Goal: Communication & Community: Answer question/provide support

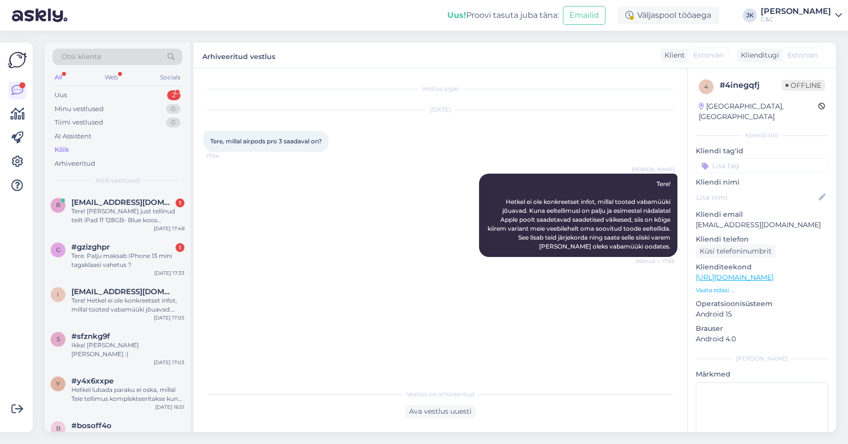
scroll to position [45, 0]
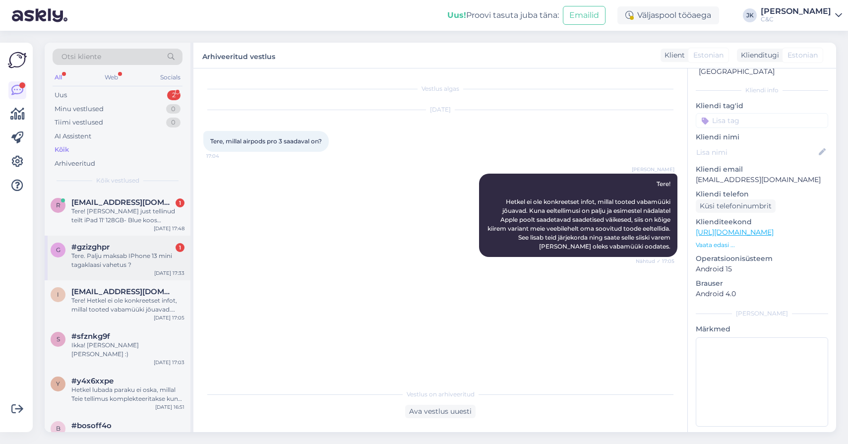
click at [112, 260] on div "Tere. Palju maksab IPhone 13 mini tagaklaasi vahetus ?" at bounding box center [127, 260] width 113 height 18
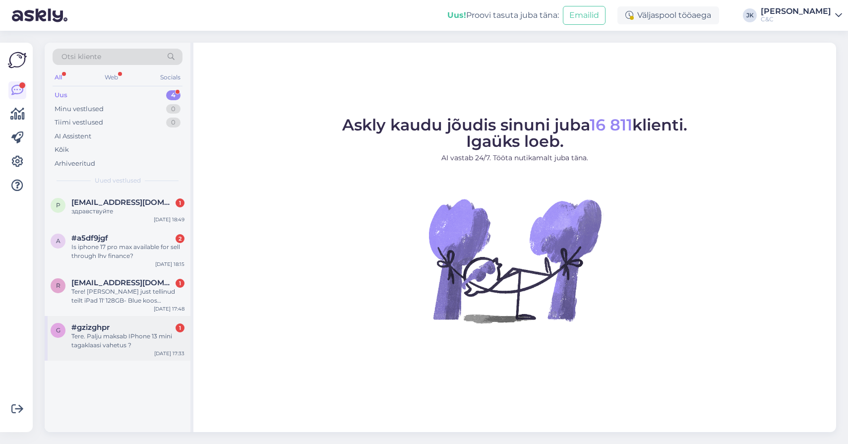
click at [99, 343] on div "Tere. Palju maksab IPhone 13 mini tagaklaasi vahetus ?" at bounding box center [127, 341] width 113 height 18
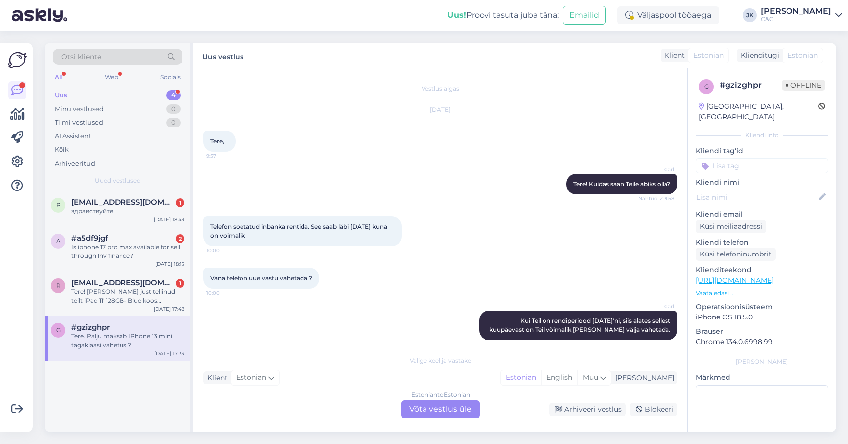
scroll to position [201, 0]
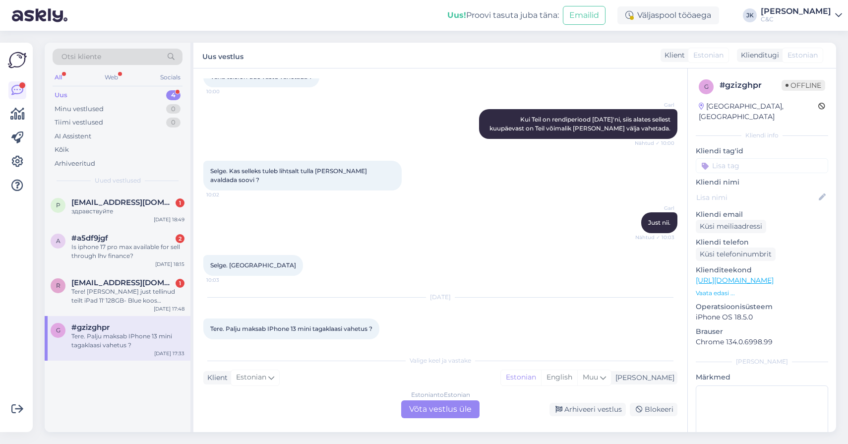
click at [323, 325] on span "Tere. Palju maksab IPhone 13 mini tagaklaasi vahetus ?" at bounding box center [291, 328] width 162 height 7
click at [329, 348] on div "Vestlus algas Sep 16 2025 Tere, 9:57 Garl Tere! Kuidas saan Teile abiks olla? N…" at bounding box center [440, 249] width 494 height 363
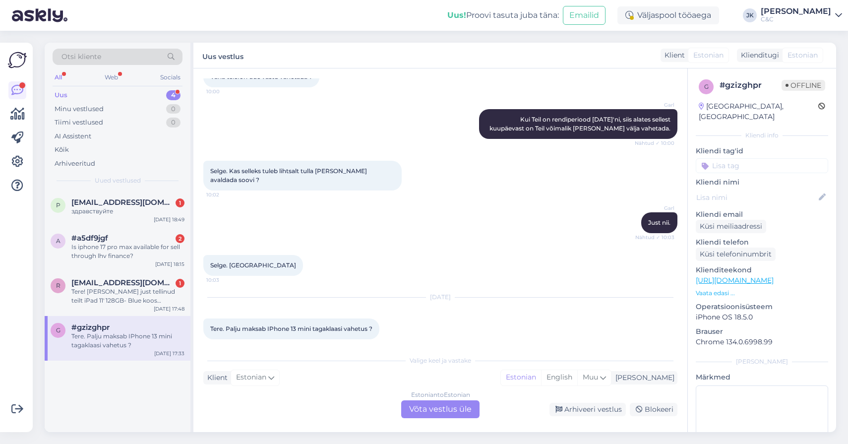
click at [420, 406] on div "Estonian to Estonian Võta vestlus üle" at bounding box center [440, 409] width 78 height 18
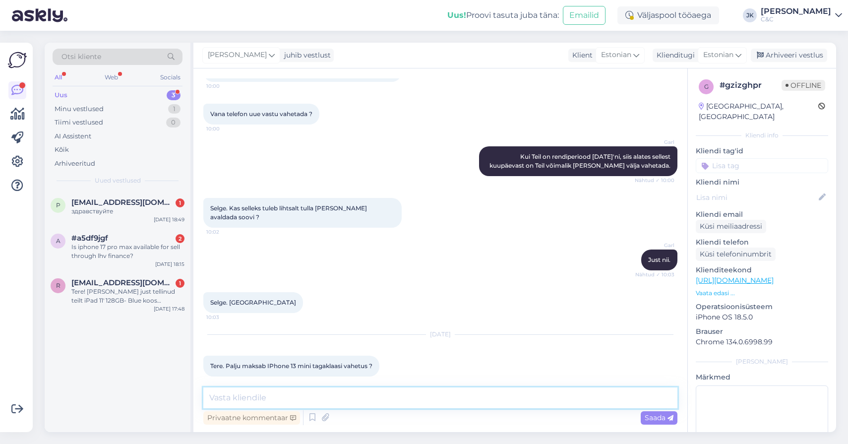
click at [403, 399] on textarea at bounding box center [440, 397] width 474 height 21
type textarea "Tagaklaasi vahetuseks tuleb vahetada kogu telefoni moodul, mille hinnaks on 421…"
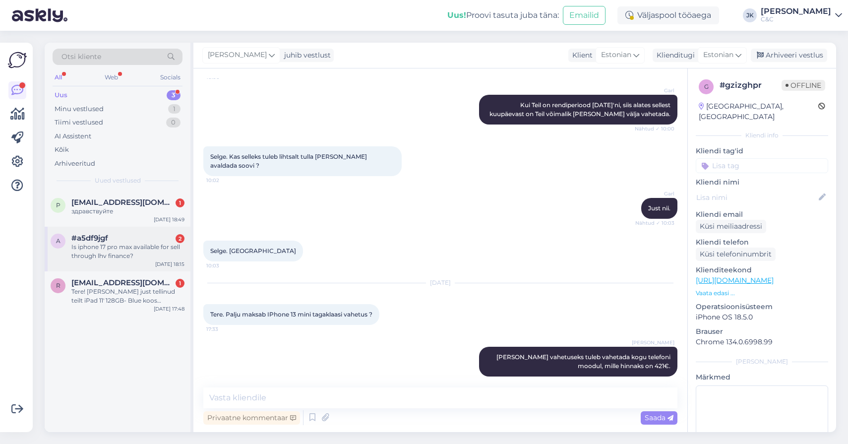
click at [116, 240] on div "#a5df9jgf 2" at bounding box center [127, 237] width 113 height 9
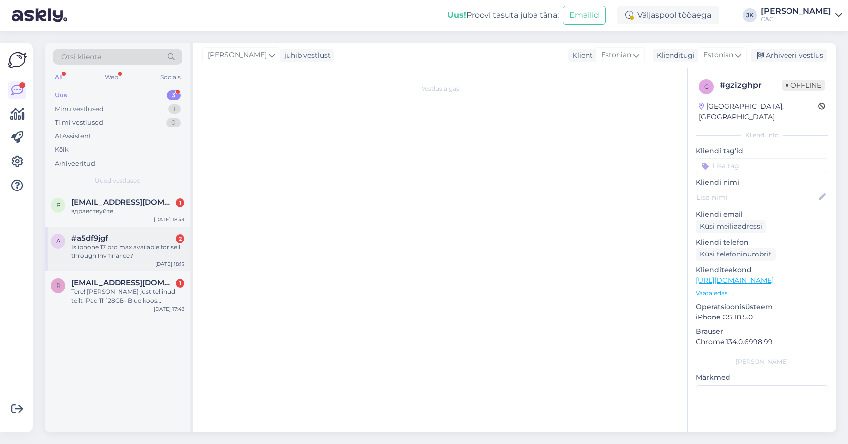
scroll to position [56, 0]
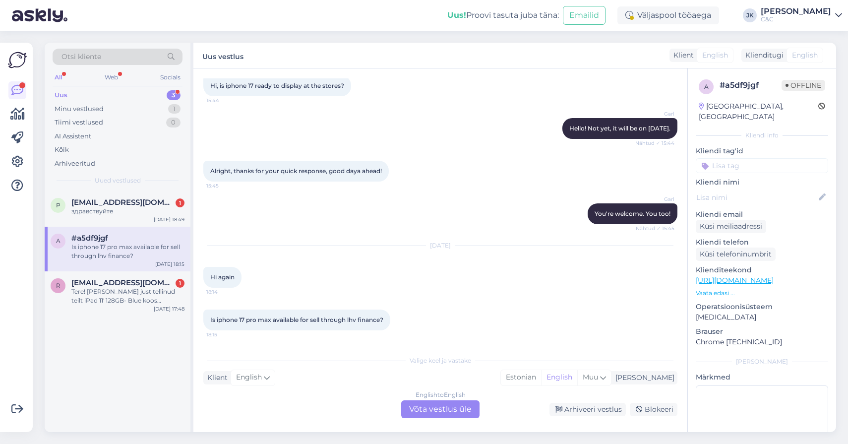
click at [287, 316] on span "Is iphone 17 pro max available for sell through lhv finance?" at bounding box center [296, 319] width 173 height 7
click at [282, 319] on span "Is iphone 17 pro max available for sell through lhv finance?" at bounding box center [296, 319] width 173 height 7
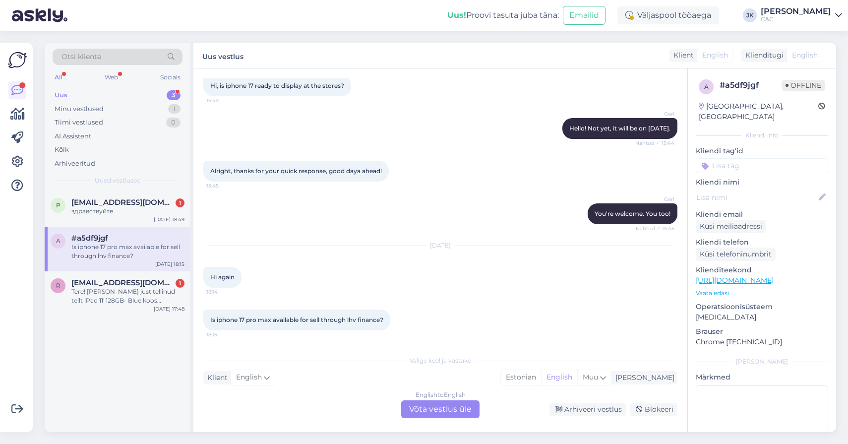
click at [413, 409] on div "English to English Võta vestlus üle" at bounding box center [440, 409] width 78 height 18
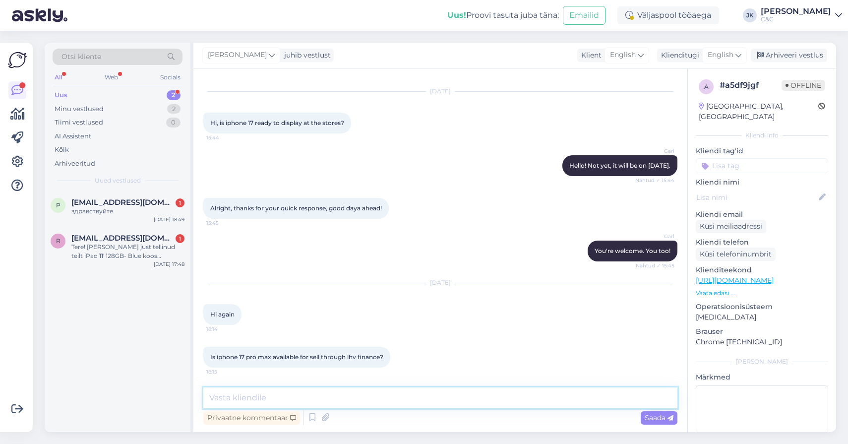
click at [432, 396] on textarea at bounding box center [440, 397] width 474 height 21
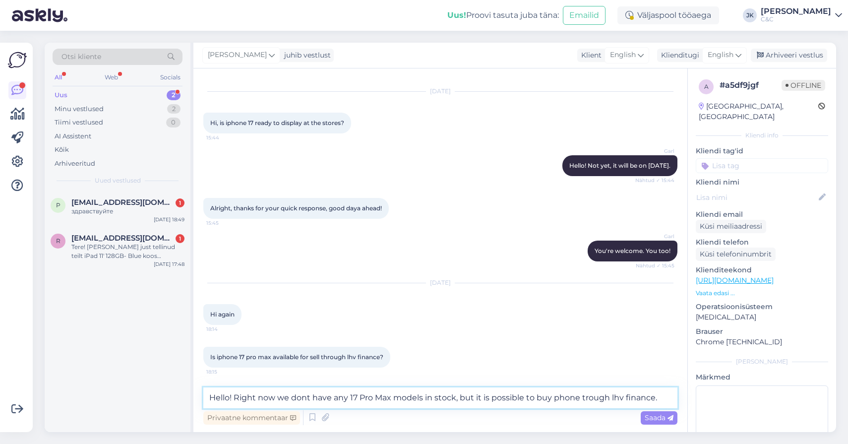
click at [536, 397] on textarea "Hello! Right now we dont have any 17 Pro Max models in stock, but it is possibl…" at bounding box center [440, 397] width 474 height 21
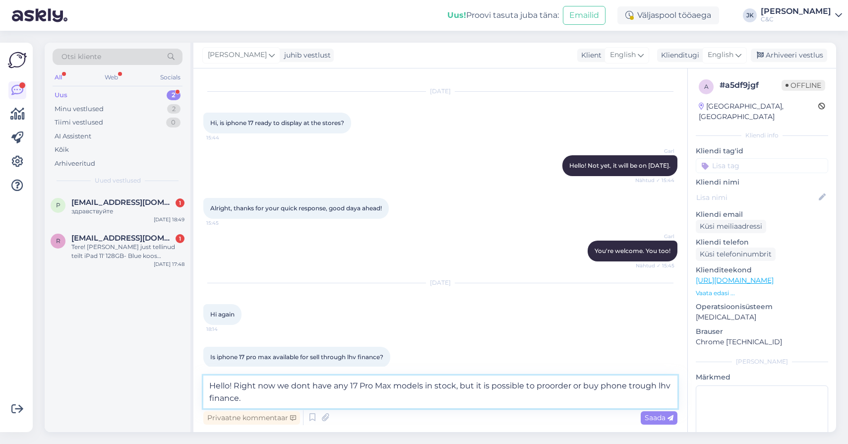
click at [548, 388] on textarea "Hello! Right now we dont have any 17 Pro Max models in stock, but it is possibl…" at bounding box center [440, 391] width 474 height 33
type textarea "Hello! Right now we dont have any 17 Pro Max models in stock, but it is possibl…"
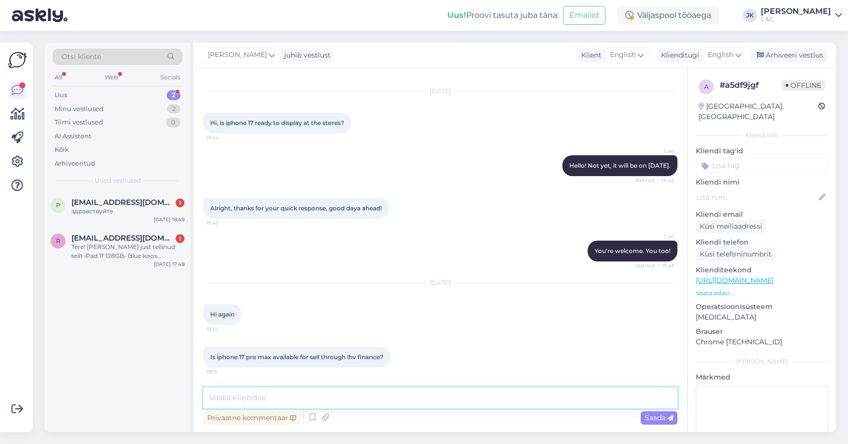
scroll to position [79, 0]
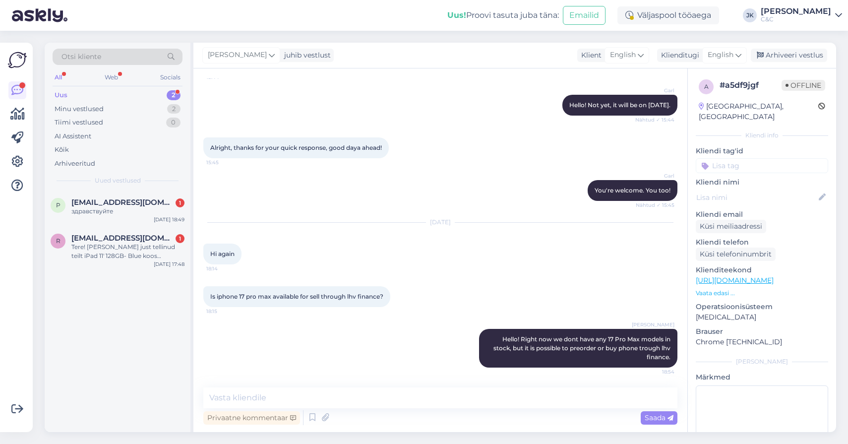
click at [403, 311] on div "Is iphone 17 pro max available for sell through lhv finance? 18:15" at bounding box center [440, 296] width 474 height 43
click at [81, 242] on div "Tere! [PERSON_NAME] just tellinud teilt iPad 11' 128GB- Blue koos smartdealiga.…" at bounding box center [127, 251] width 113 height 18
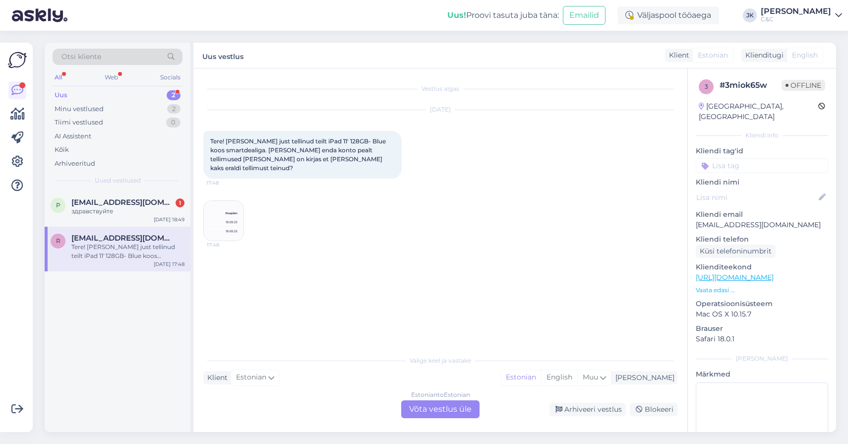
scroll to position [0, 0]
click at [336, 182] on div "Sep 19 2025 Tere! Olin just tellinud teilt iPad 11' 128GB- Blue koos smartdeali…" at bounding box center [440, 175] width 474 height 153
click at [270, 153] on span "Tere! [PERSON_NAME] just tellinud teilt iPad 11' 128GB- Blue koos smartdealiga.…" at bounding box center [298, 154] width 177 height 34
click at [266, 159] on span "Tere! [PERSON_NAME] just tellinud teilt iPad 11' 128GB- Blue koos smartdealiga.…" at bounding box center [298, 154] width 177 height 34
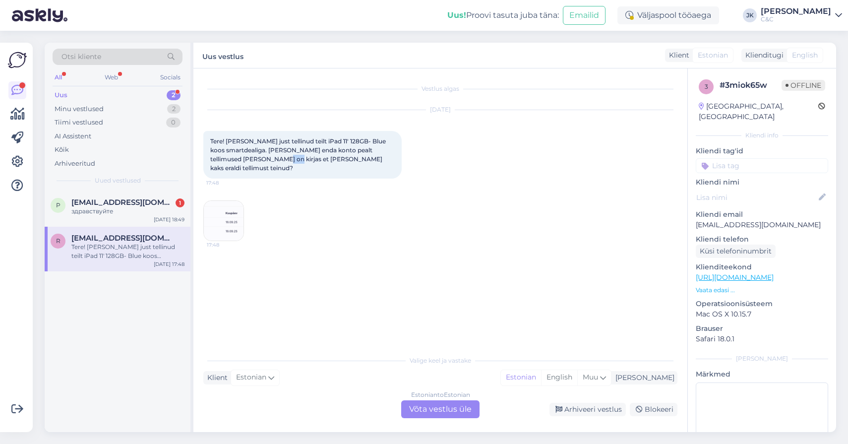
click at [266, 159] on span "Tere! [PERSON_NAME] just tellinud teilt iPad 11' 128GB- Blue koos smartdealiga.…" at bounding box center [298, 154] width 177 height 34
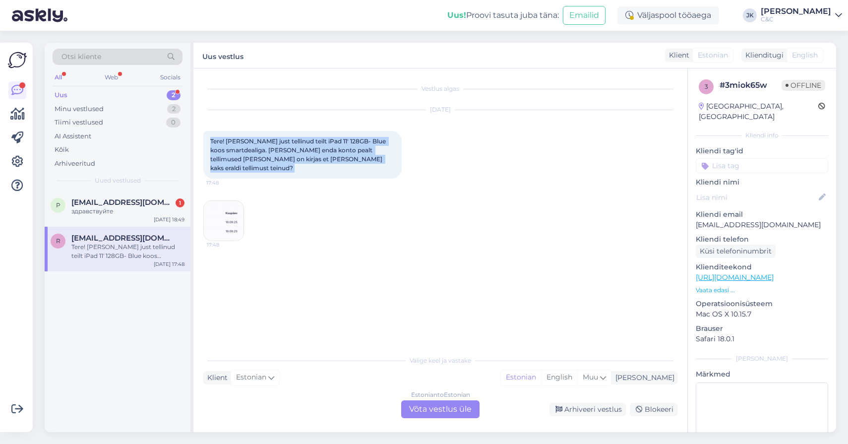
click at [266, 159] on span "Tere! [PERSON_NAME] just tellinud teilt iPad 11' 128GB- Blue koos smartdealiga.…" at bounding box center [298, 154] width 177 height 34
click at [230, 207] on img at bounding box center [224, 221] width 40 height 40
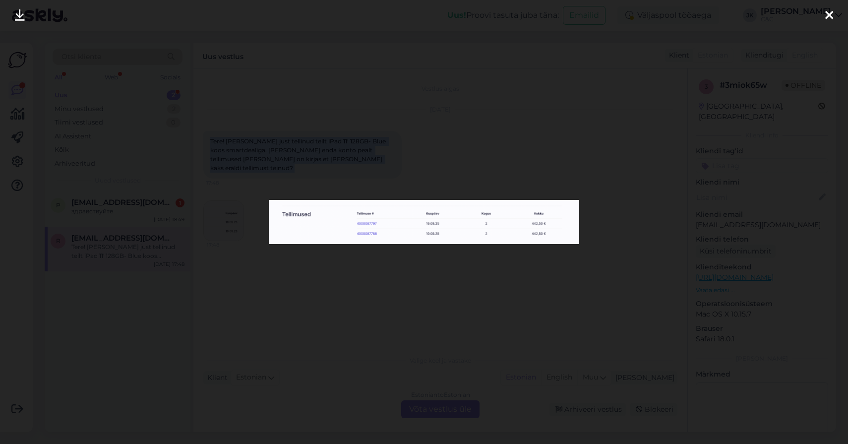
click at [364, 232] on img at bounding box center [424, 222] width 311 height 44
click at [359, 270] on div at bounding box center [424, 222] width 848 height 444
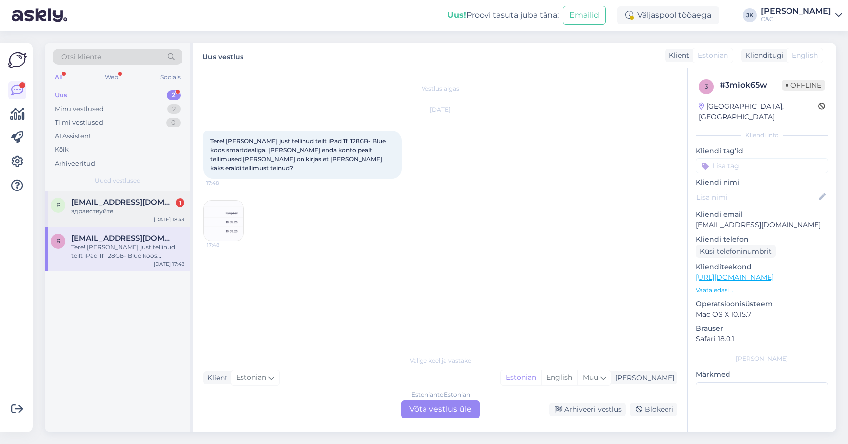
click at [147, 207] on div "здравствуйте" at bounding box center [127, 211] width 113 height 9
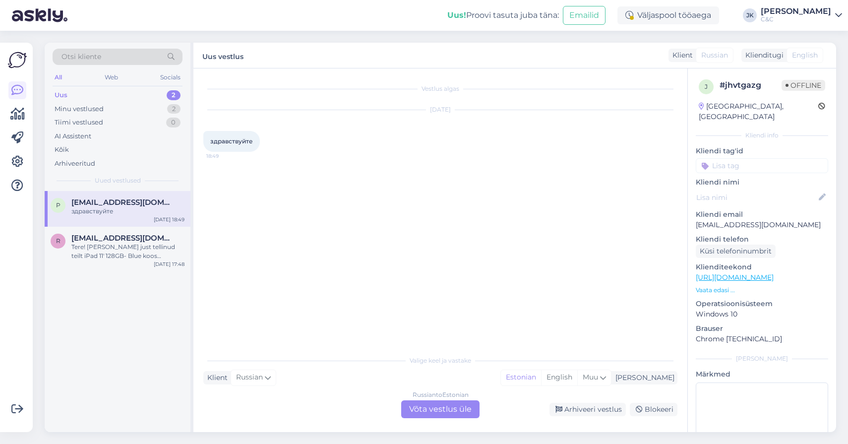
click at [438, 403] on div "Russian to Estonian Võta vestlus üle" at bounding box center [440, 409] width 78 height 18
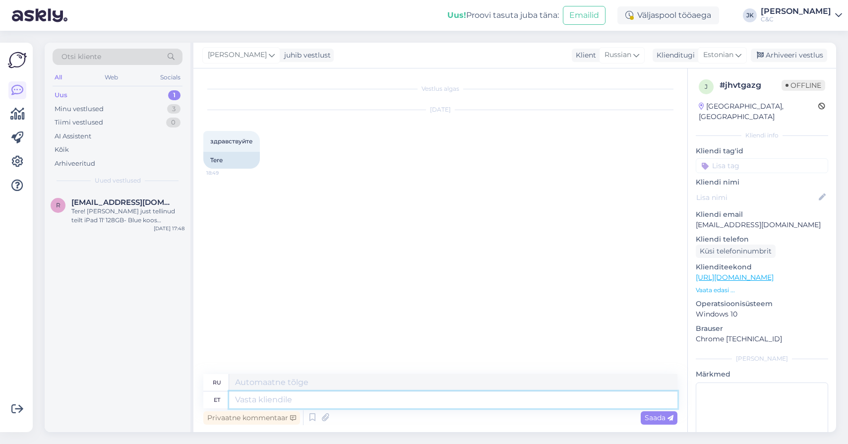
click at [312, 402] on textarea at bounding box center [453, 399] width 448 height 17
type textarea "t"
type textarea "Tere"
type textarea "Привет"
type textarea "Tere"
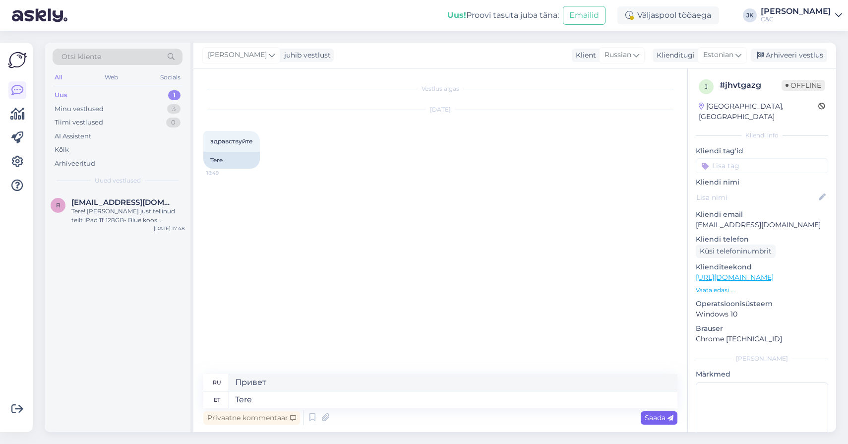
click at [644, 415] on span "Saada" at bounding box center [658, 417] width 29 height 9
click at [390, 324] on div "Vestlus algas Sep 19 2025 здравствуйте 18:49 Tere Jakop Kähr Tere 18:54 Привет" at bounding box center [444, 221] width 483 height 287
